Goal: Contribute content: Add original content to the website for others to see

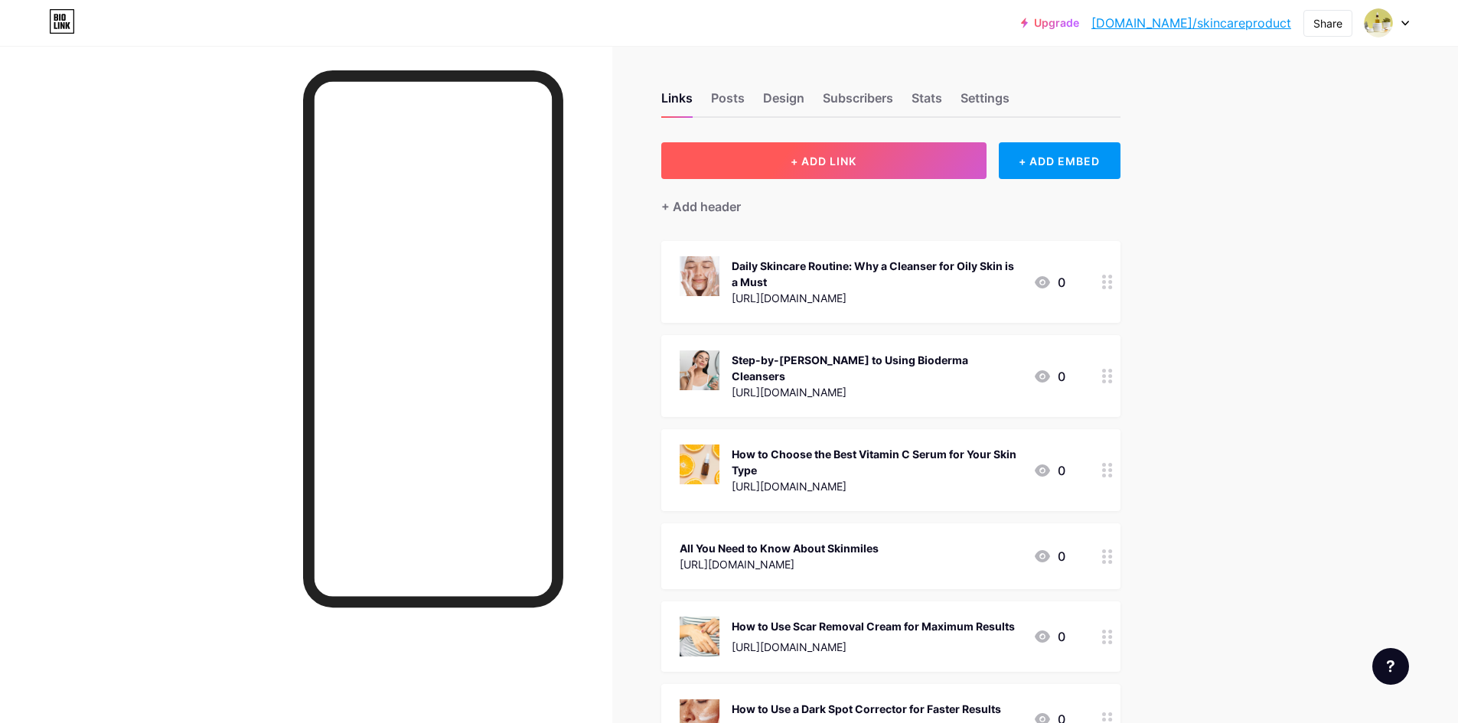
click at [781, 155] on button "+ ADD LINK" at bounding box center [823, 160] width 325 height 37
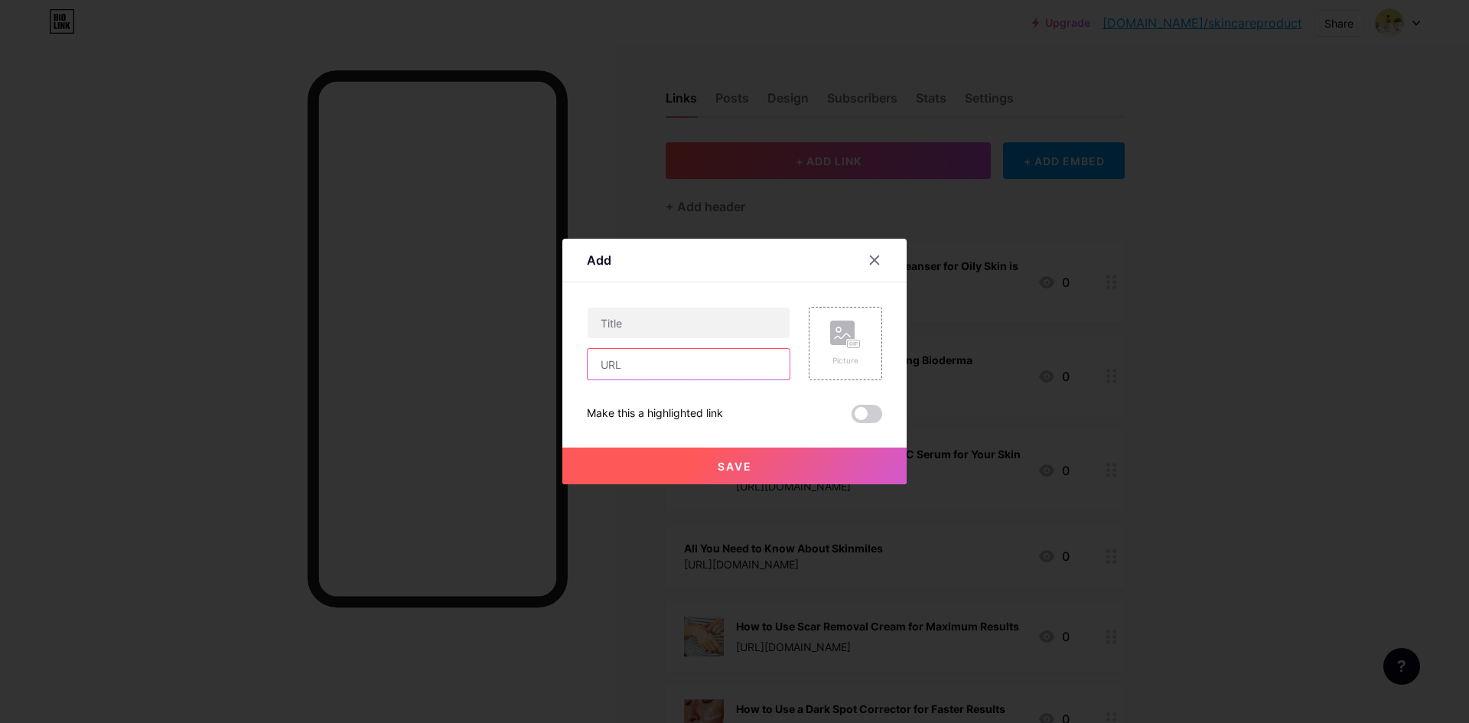
paste input "[URL][DOMAIN_NAME]"
click at [632, 371] on input "[URL][DOMAIN_NAME]" at bounding box center [689, 364] width 202 height 31
type input "[URL][DOMAIN_NAME]"
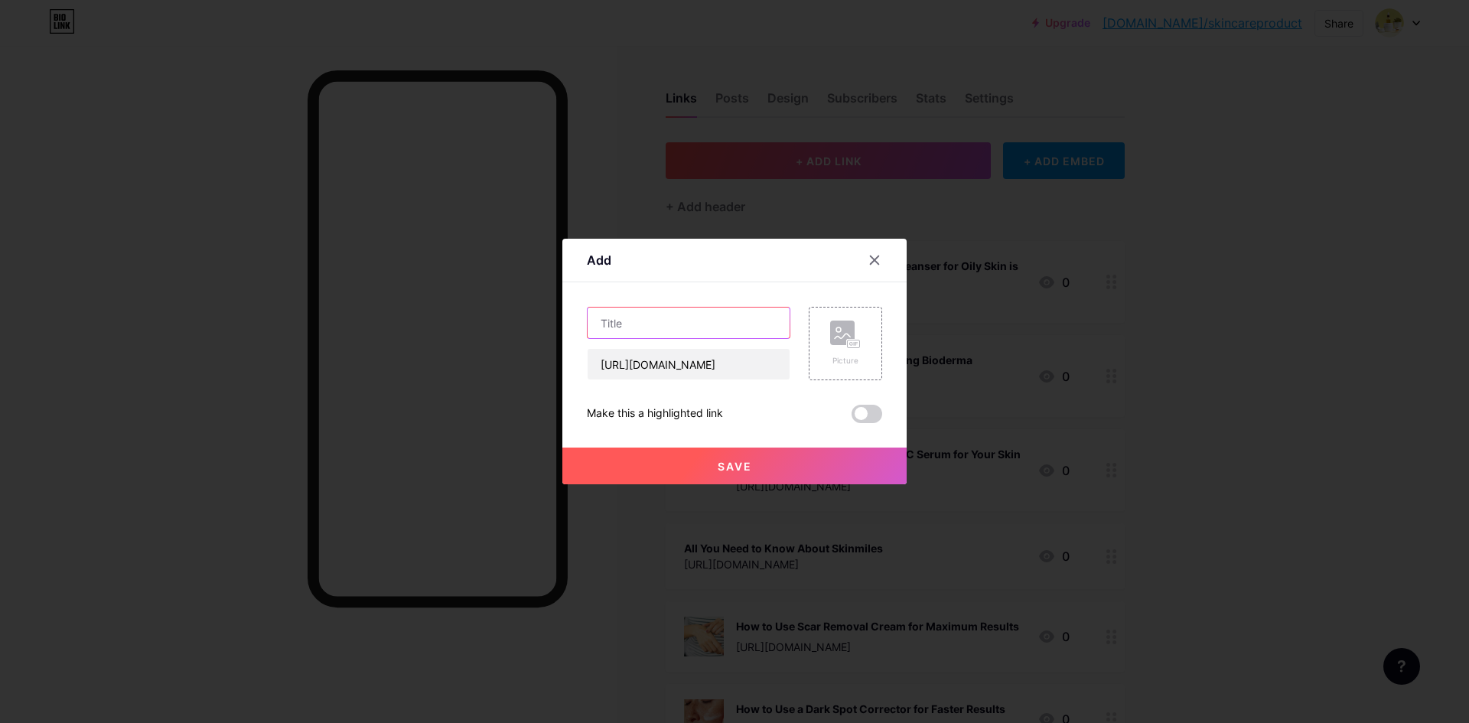
drag, startPoint x: 659, startPoint y: 321, endPoint x: 677, endPoint y: 330, distance: 20.5
click at [657, 320] on input "text" at bounding box center [689, 323] width 202 height 31
paste input "Reveal Your Best Skin: Doctor-Approved Solutions for [MEDICAL_DATA]"
type input "Reveal Your Best Skin: Doctor-Approved Solutions for [MEDICAL_DATA]"
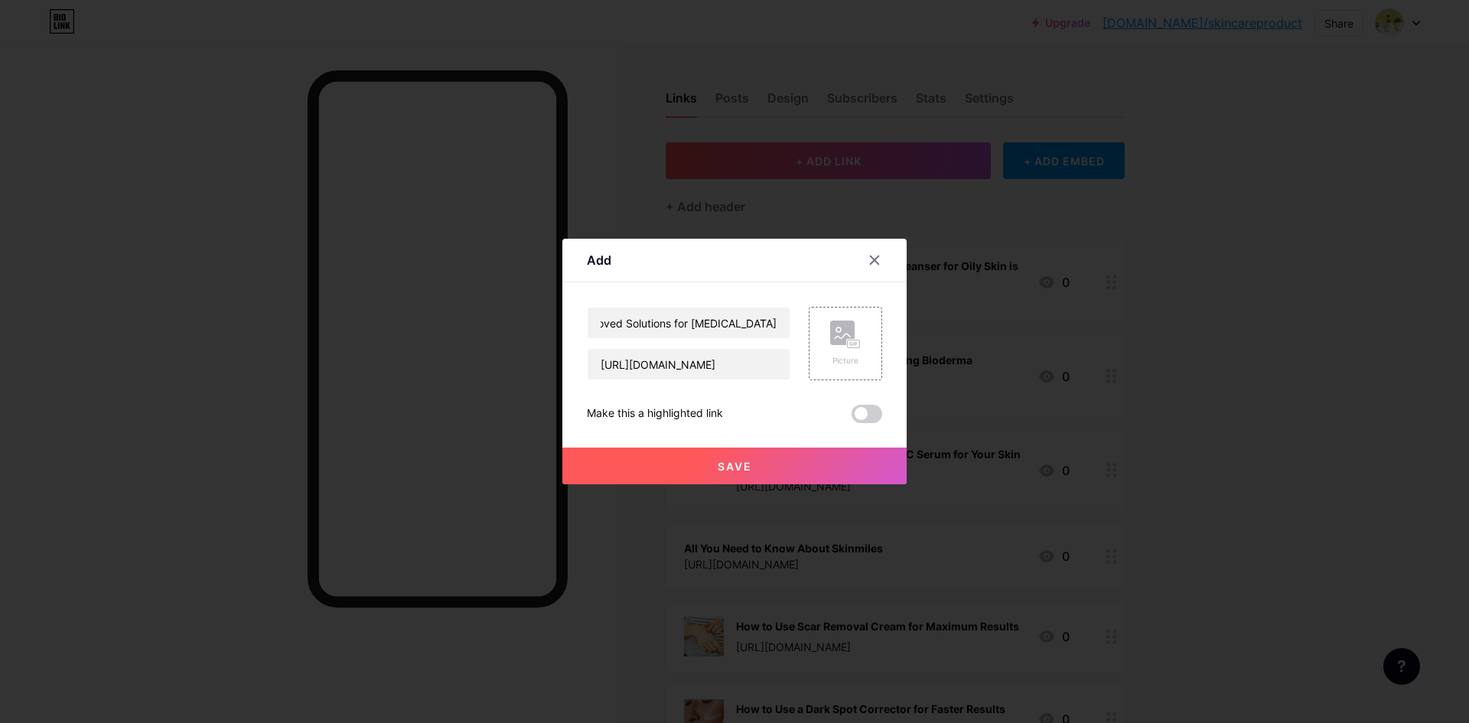
click at [904, 357] on div "Add Content YouTube Play YouTube video without leaving your page. ADD Vimeo Pla…" at bounding box center [735, 362] width 344 height 246
click at [840, 352] on div "Picture" at bounding box center [845, 344] width 31 height 46
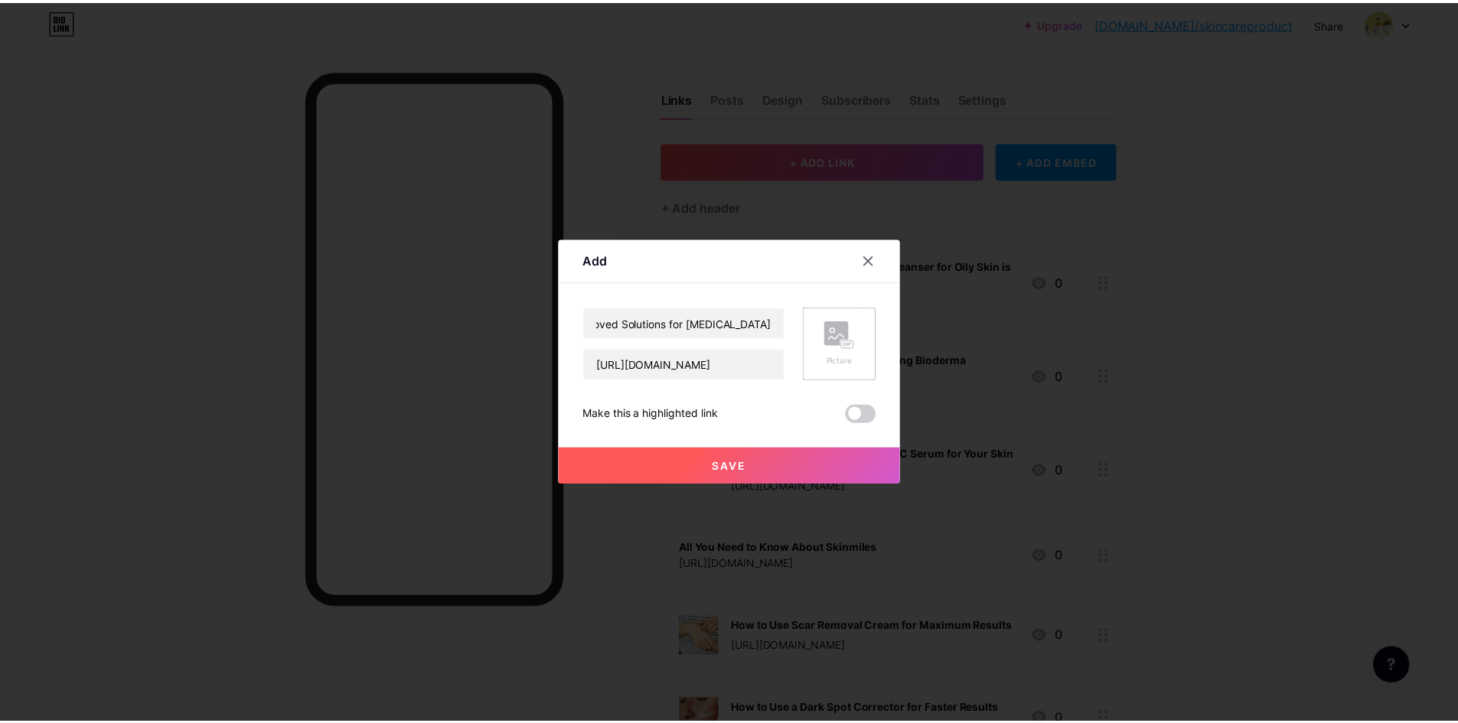
scroll to position [0, 0]
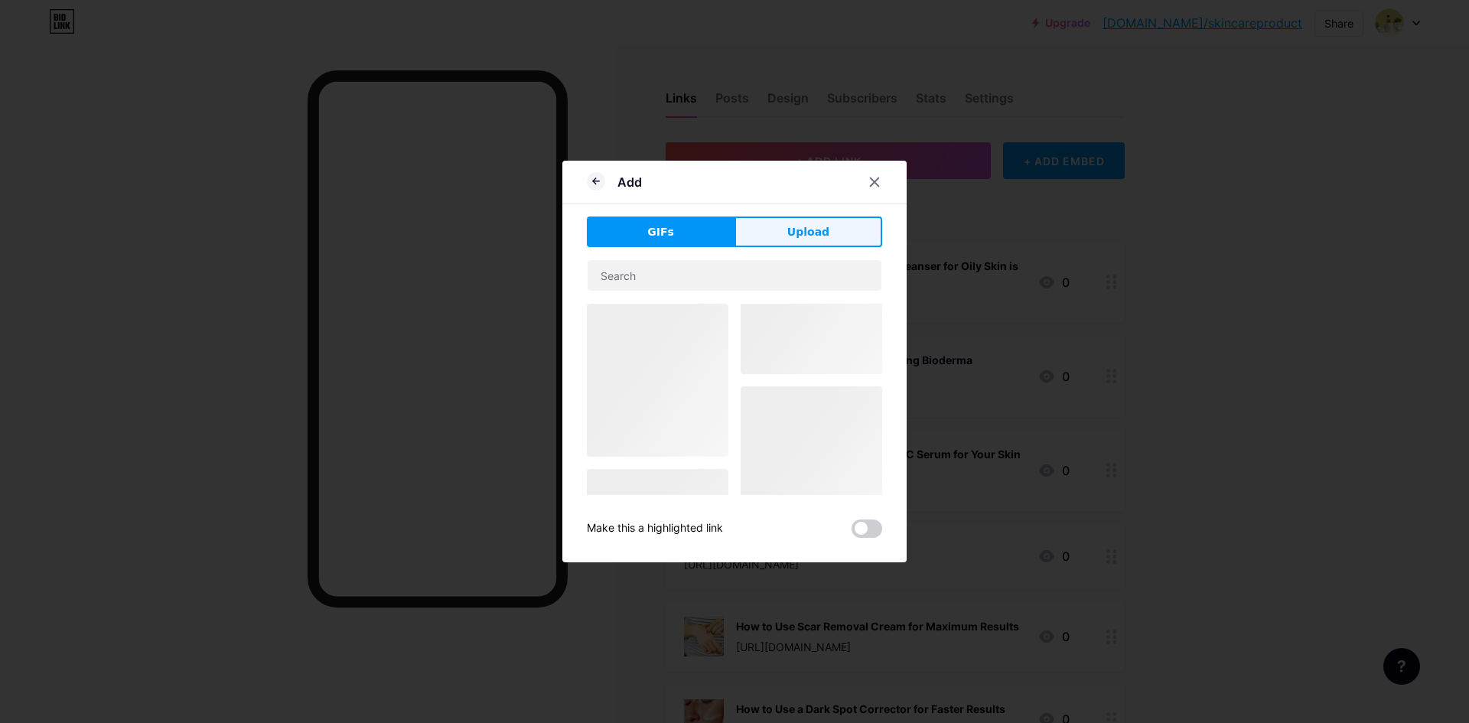
click at [816, 228] on span "Upload" at bounding box center [809, 232] width 42 height 16
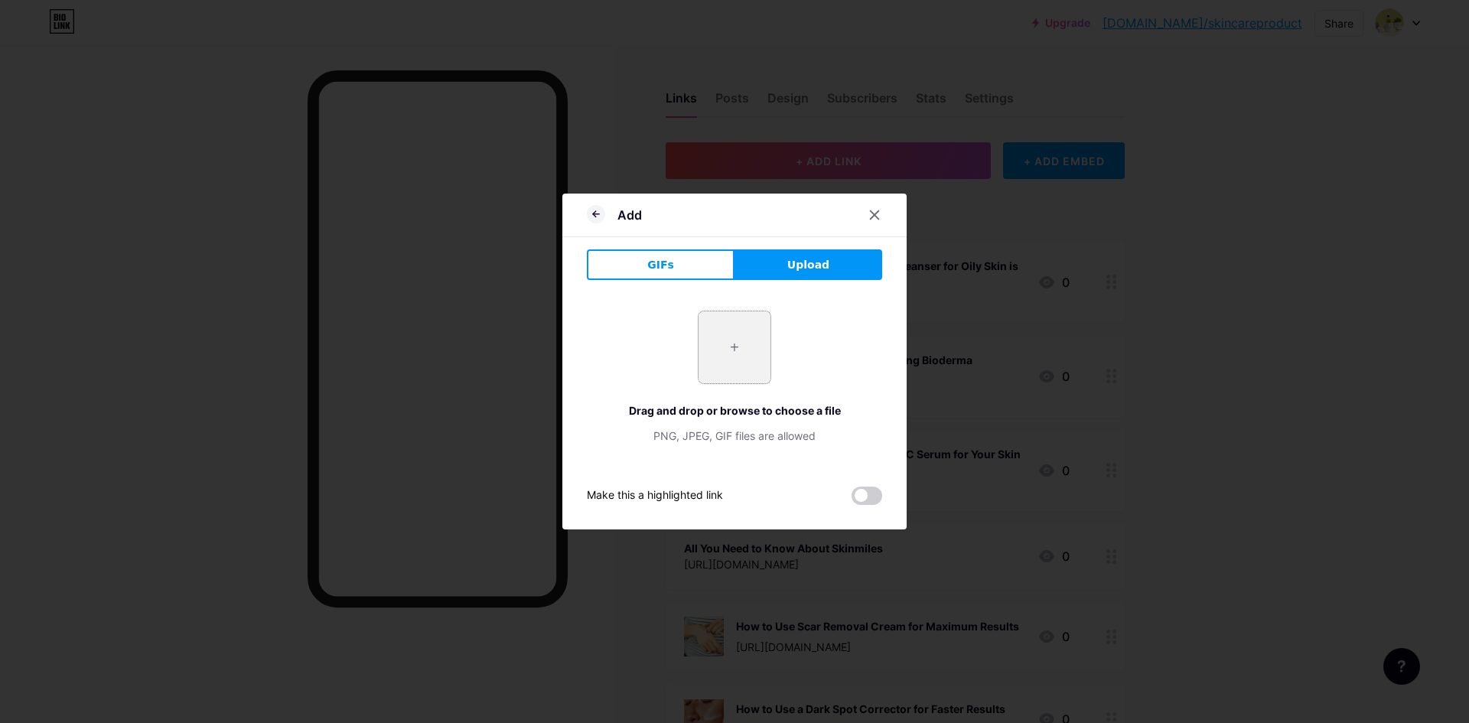
click at [766, 354] on input "file" at bounding box center [735, 347] width 72 height 72
type input "C:\fakepath\mn-35-1750243095597.webp"
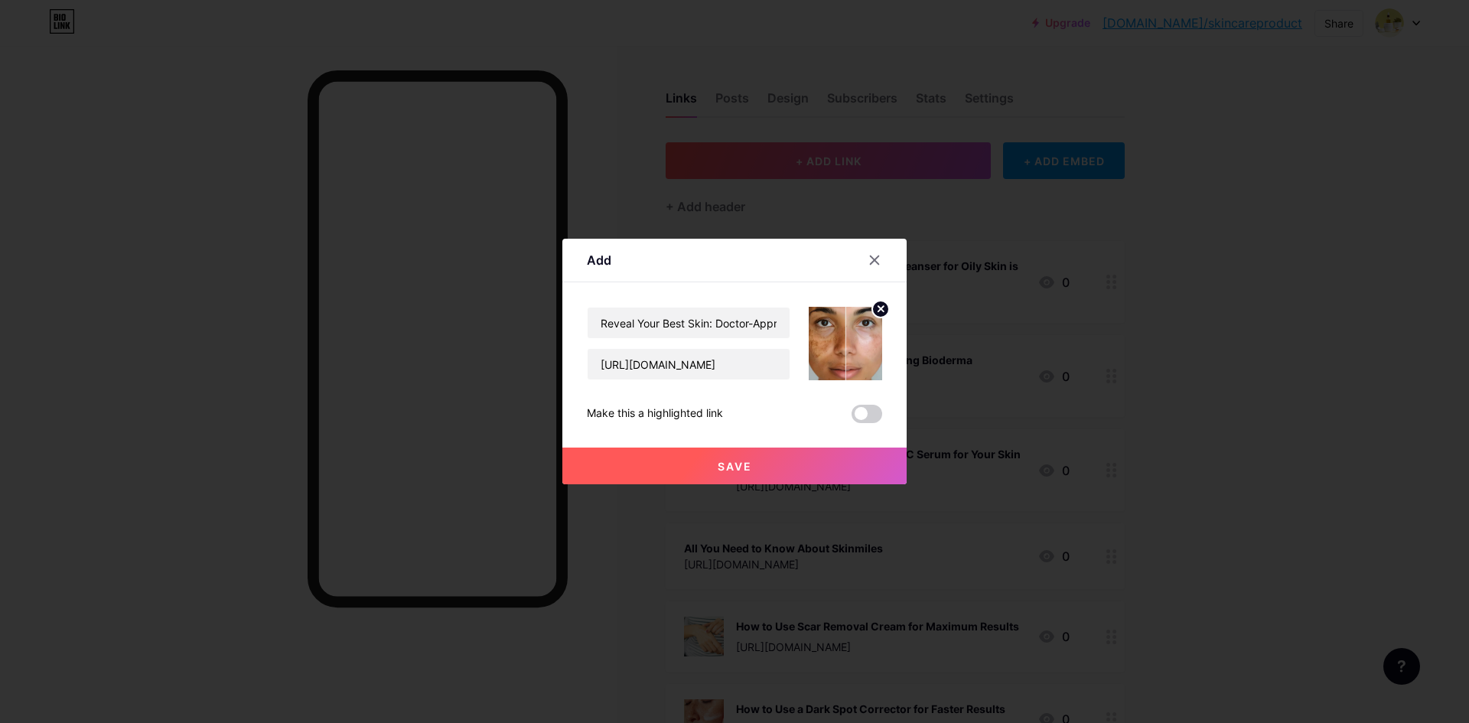
click at [751, 468] on span "Save" at bounding box center [735, 466] width 34 height 13
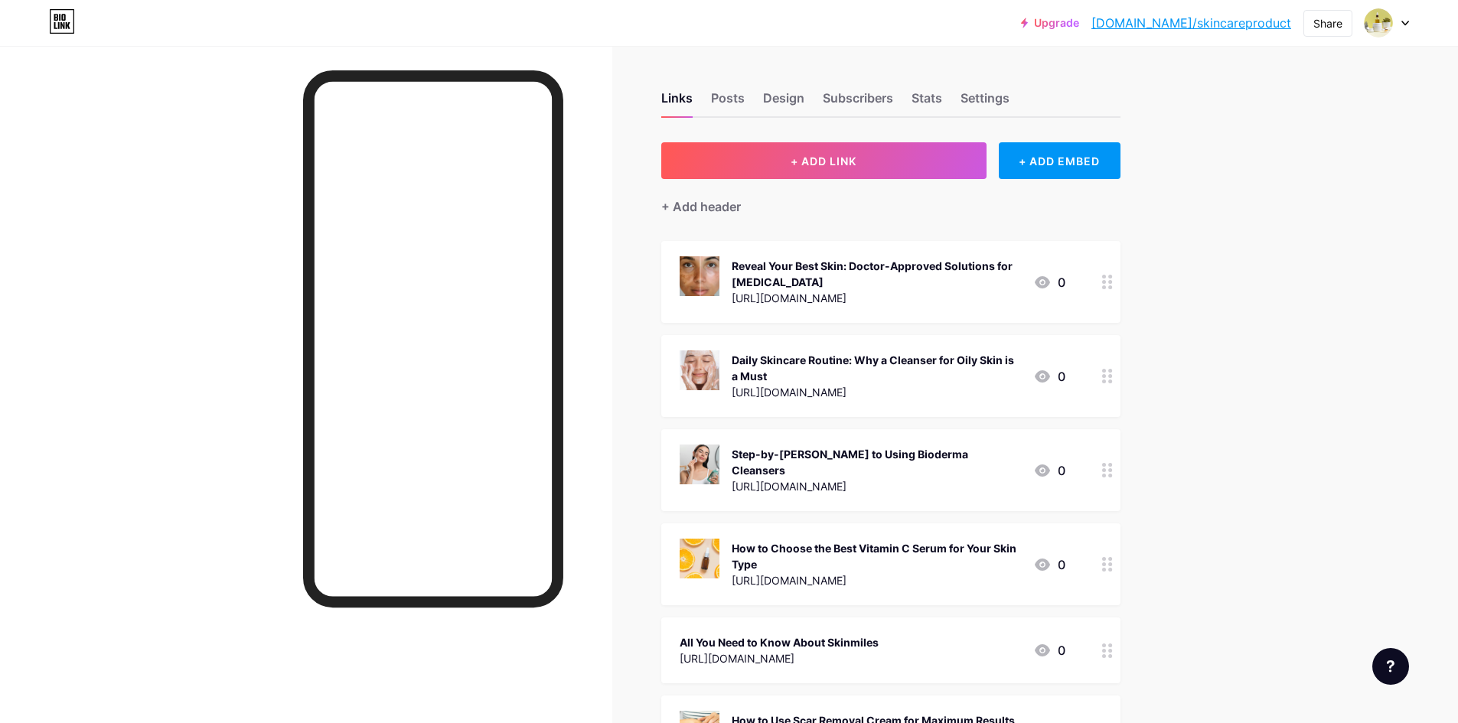
click at [1189, 22] on link "[DOMAIN_NAME]/skincareproduct" at bounding box center [1191, 23] width 200 height 18
